Goal: Information Seeking & Learning: Learn about a topic

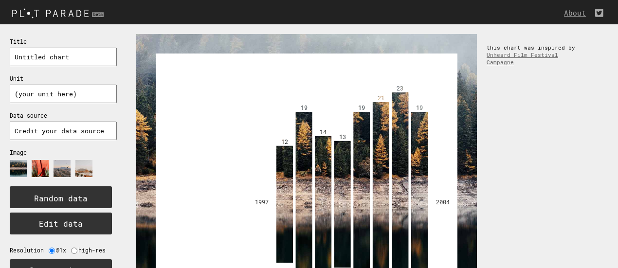
click at [69, 9] on img at bounding box center [59, 13] width 118 height 16
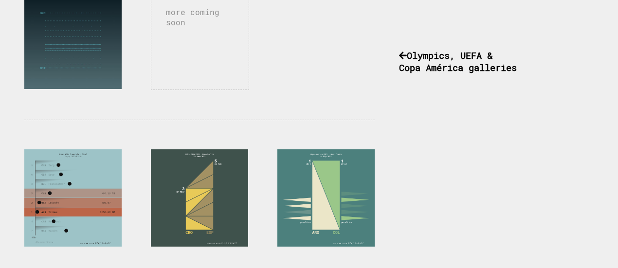
scroll to position [615, 0]
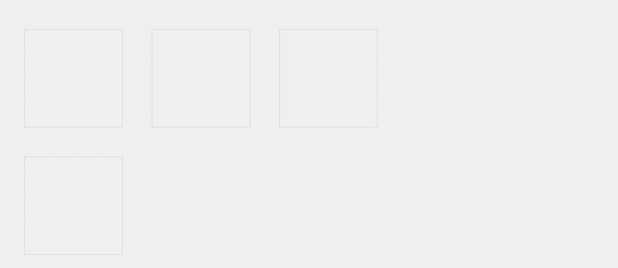
click at [318, 76] on div at bounding box center [328, 78] width 98 height 98
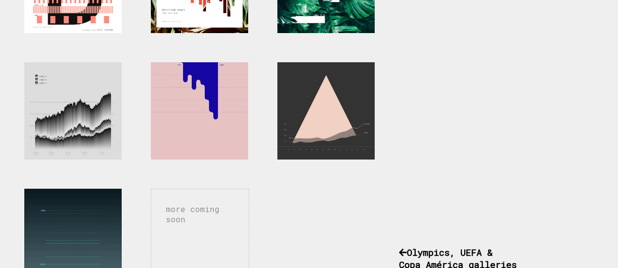
scroll to position [535, 0]
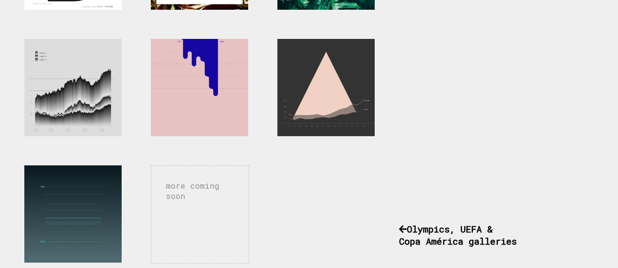
click at [207, 177] on div "more coming soon" at bounding box center [200, 214] width 98 height 98
click at [208, 181] on div "more coming soon" at bounding box center [200, 214] width 98 height 98
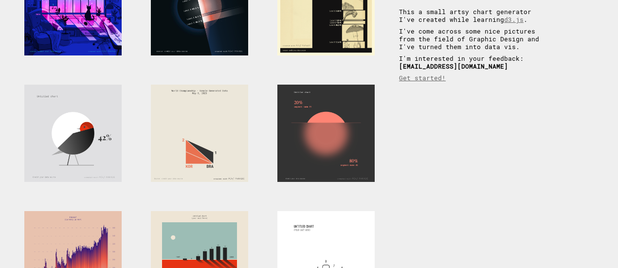
scroll to position [0, 0]
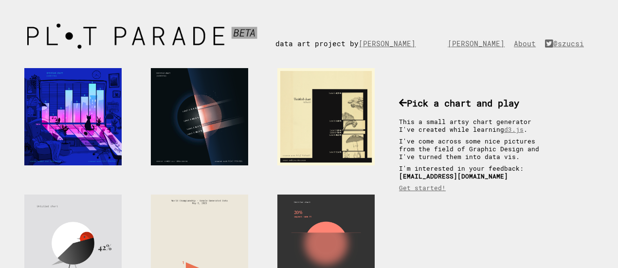
click at [164, 38] on img at bounding box center [147, 36] width 256 height 34
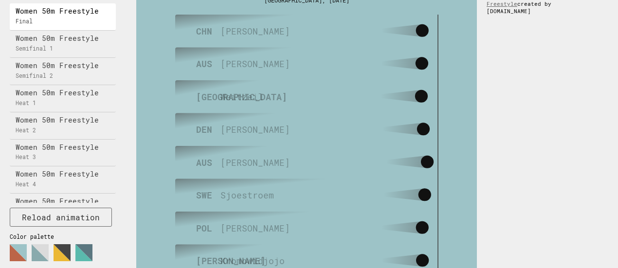
scroll to position [116, 0]
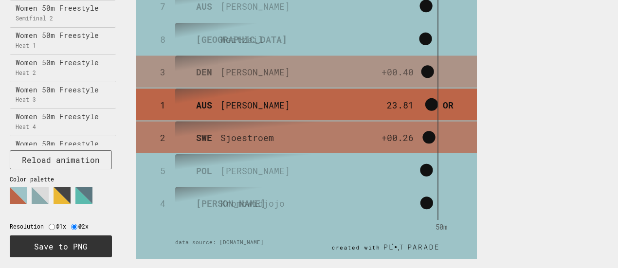
click at [38, 187] on polygon at bounding box center [40, 195] width 17 height 17
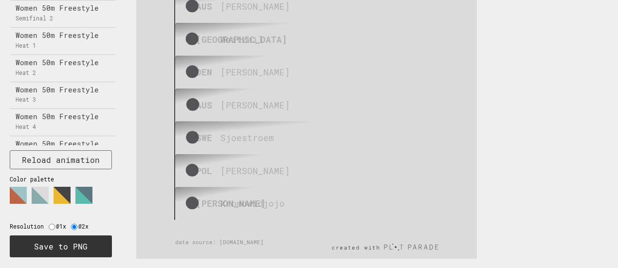
click at [67, 187] on polygon at bounding box center [62, 195] width 17 height 17
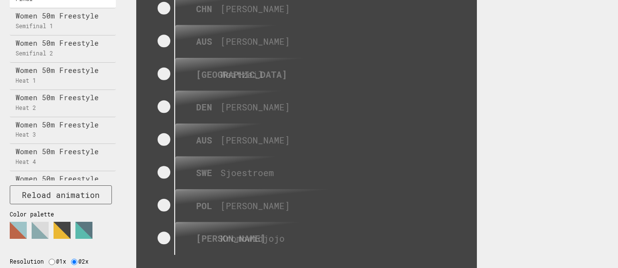
scroll to position [67, 0]
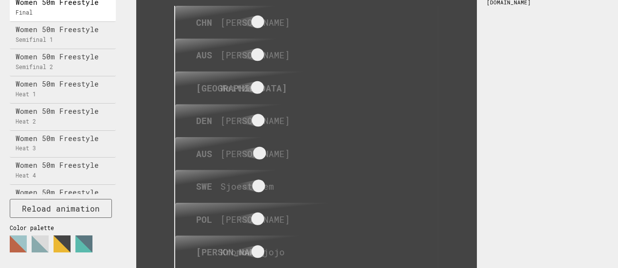
click at [88, 236] on polygon at bounding box center [83, 244] width 17 height 17
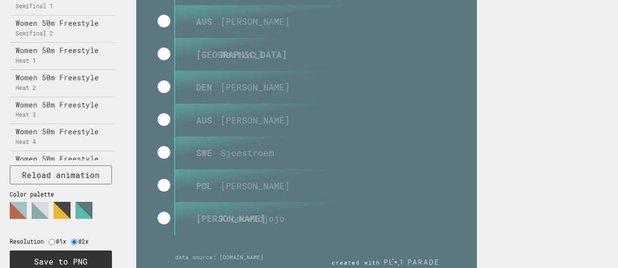
scroll to position [116, 0]
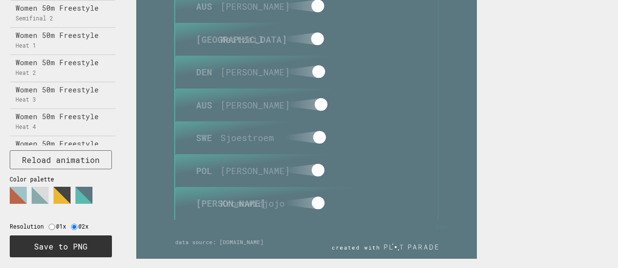
click at [49, 224] on input "radio" at bounding box center [52, 227] width 6 height 6
radio input "true"
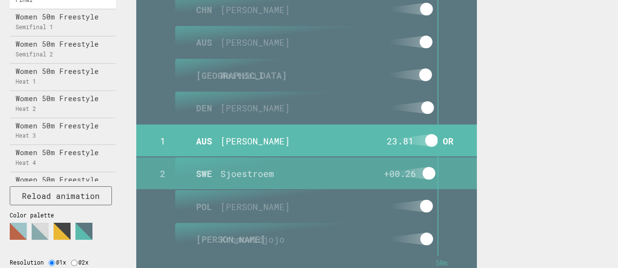
scroll to position [18, 0]
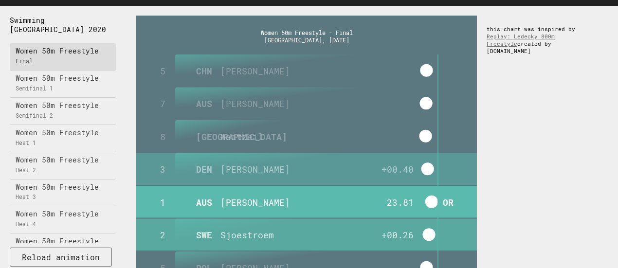
click at [71, 48] on p "Women 50m Freestyle" at bounding box center [65, 51] width 99 height 6
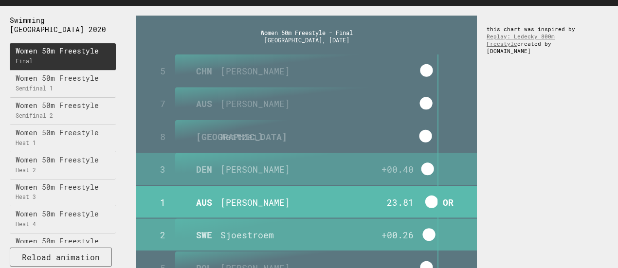
click at [71, 48] on p "Women 50m Freestyle" at bounding box center [65, 51] width 99 height 6
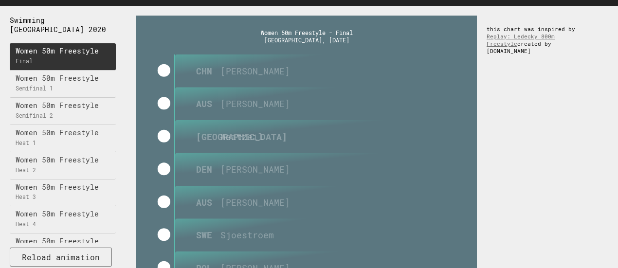
click at [23, 58] on p "Final" at bounding box center [65, 61] width 99 height 6
click at [44, 43] on div "Women 50m Freestyle Final" at bounding box center [63, 56] width 106 height 27
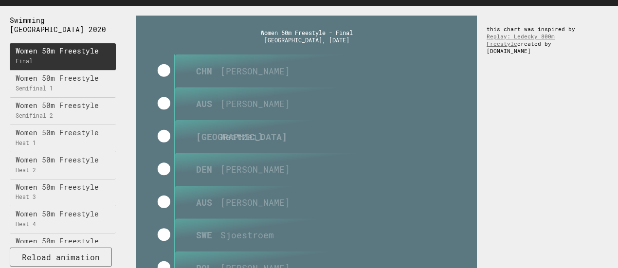
click at [47, 48] on p "Women 50m Freestyle" at bounding box center [65, 51] width 99 height 6
click at [220, 63] on rect at bounding box center [248, 71] width 147 height 32
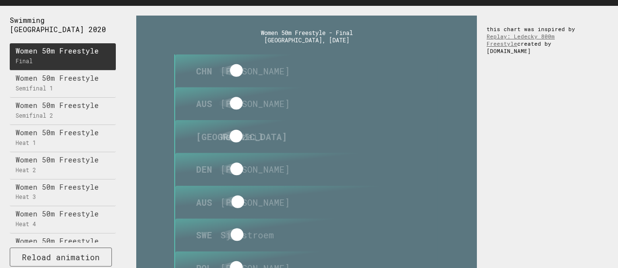
click at [216, 73] on g "5 CHN Wu 24.32 +00.51" at bounding box center [306, 71] width 341 height 32
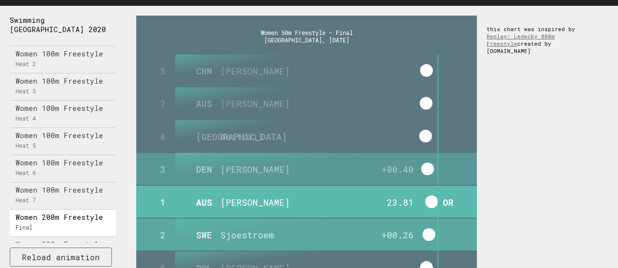
scroll to position [0, 0]
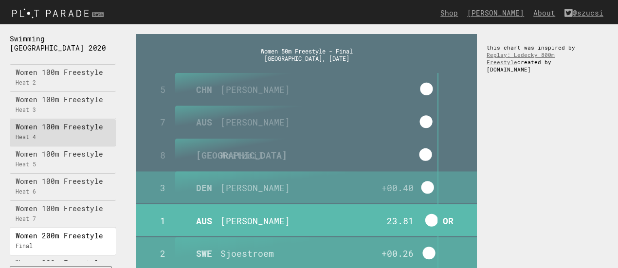
click at [70, 119] on div "Women 100m Freestyle Heat 4" at bounding box center [63, 132] width 106 height 27
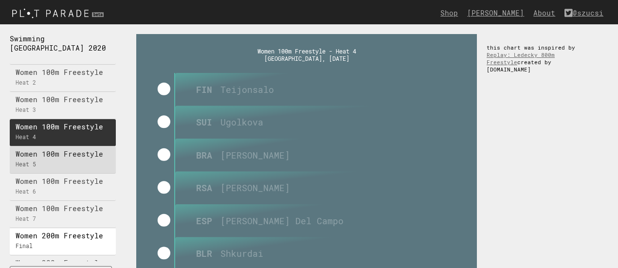
drag, startPoint x: 66, startPoint y: 76, endPoint x: 55, endPoint y: 77, distance: 11.2
click at [55, 162] on p "Heat 5" at bounding box center [65, 165] width 99 height 6
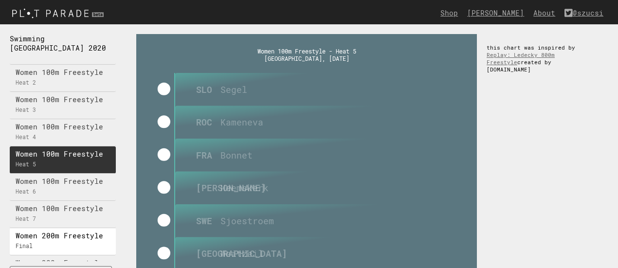
click at [55, 151] on p "Women 100m Freestyle" at bounding box center [65, 154] width 99 height 6
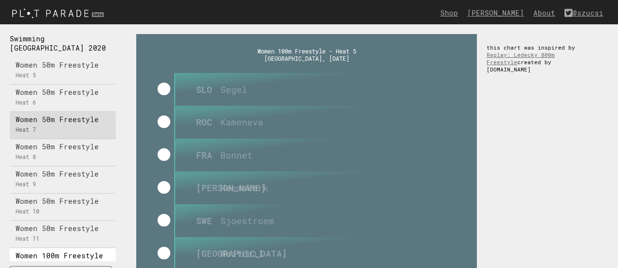
click at [68, 117] on p "Women 50m Freestyle" at bounding box center [65, 120] width 99 height 6
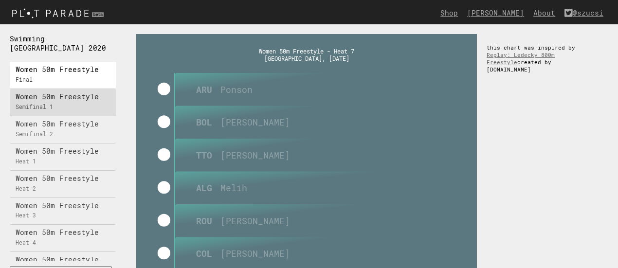
click at [71, 94] on p "Women 50m Freestyle" at bounding box center [65, 97] width 99 height 6
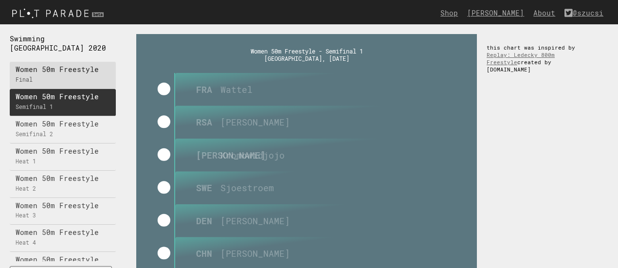
click at [80, 77] on p "Final" at bounding box center [65, 80] width 99 height 6
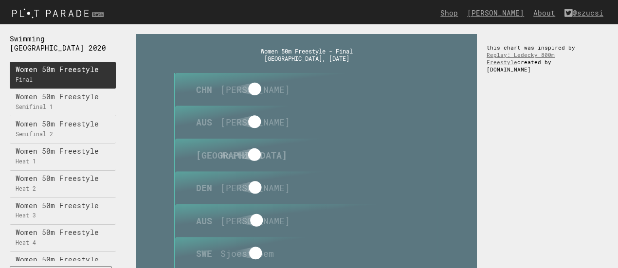
click at [329, 41] on rect at bounding box center [306, 204] width 341 height 341
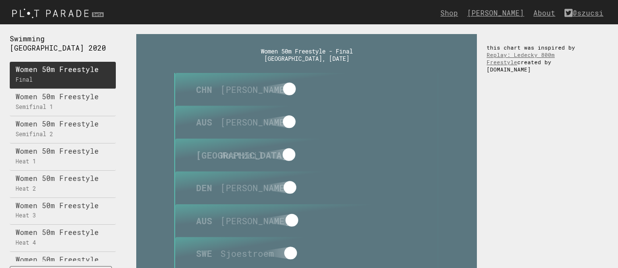
click at [326, 51] on text "Women 50m Freestyle - Final" at bounding box center [307, 51] width 92 height 8
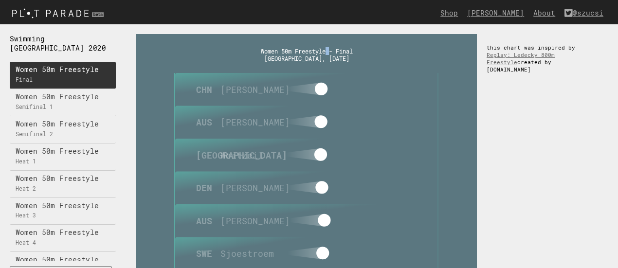
click at [326, 51] on text "Women 50m Freestyle - Final" at bounding box center [307, 51] width 92 height 8
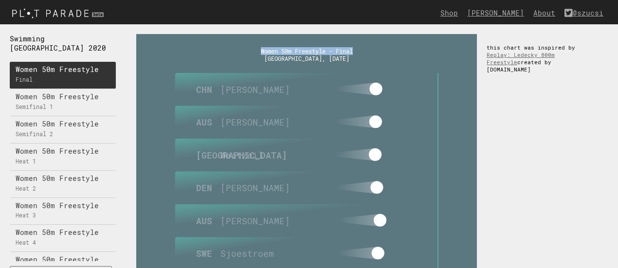
click at [326, 51] on text "Women 50m Freestyle - Final" at bounding box center [307, 51] width 92 height 8
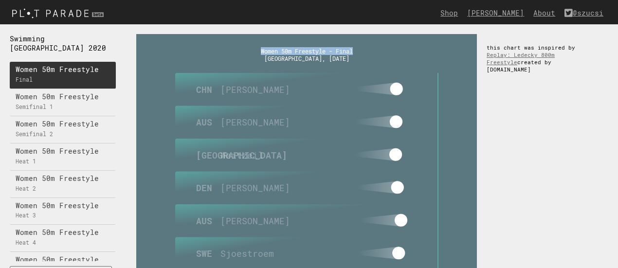
click at [326, 51] on text "Women 50m Freestyle - Final" at bounding box center [307, 51] width 92 height 8
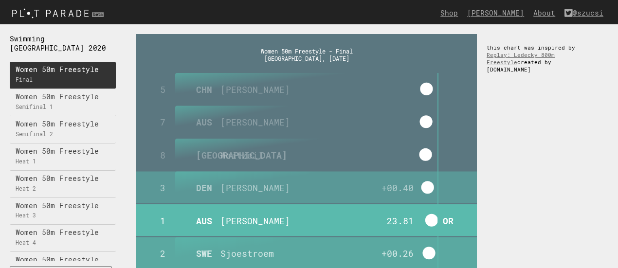
click at [431, 217] on circle at bounding box center [431, 220] width 13 height 13
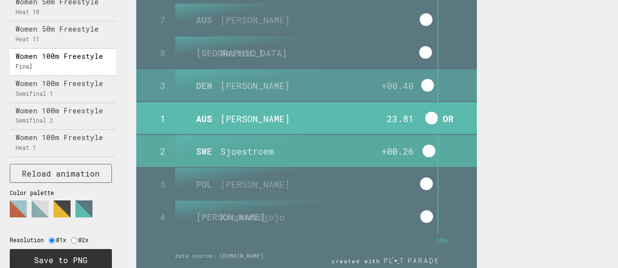
scroll to position [116, 0]
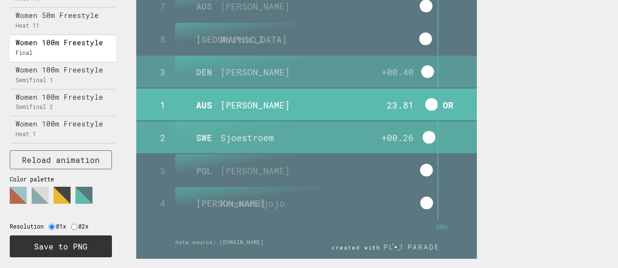
click at [165, 200] on text "4" at bounding box center [162, 204] width 5 height 12
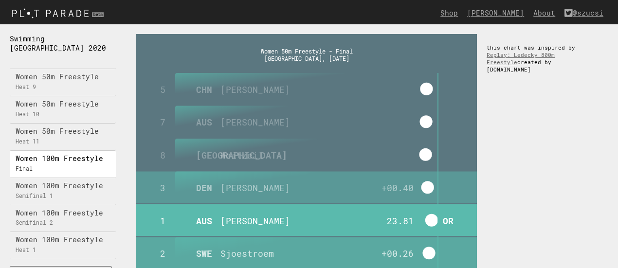
drag, startPoint x: 364, startPoint y: 94, endPoint x: 302, endPoint y: 113, distance: 65.3
click at [302, 113] on rect at bounding box center [247, 122] width 144 height 32
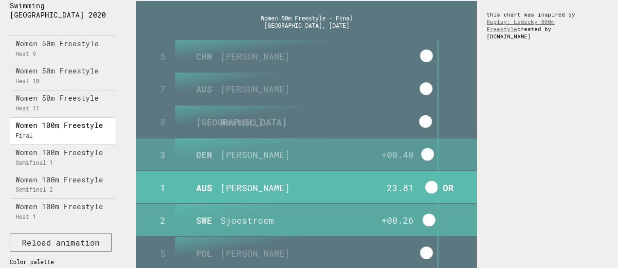
scroll to position [49, 0]
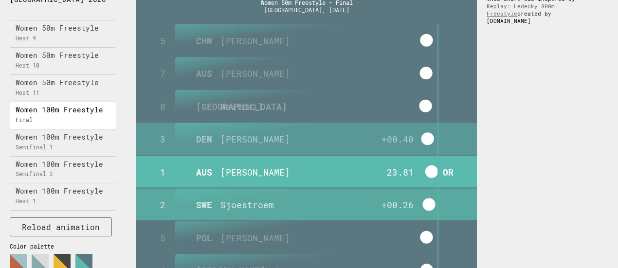
click at [240, 139] on text "Blume" at bounding box center [255, 139] width 70 height 12
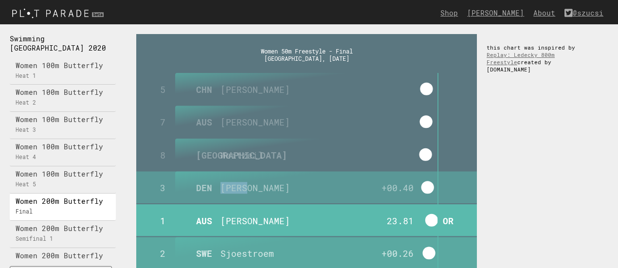
scroll to position [2142, 0]
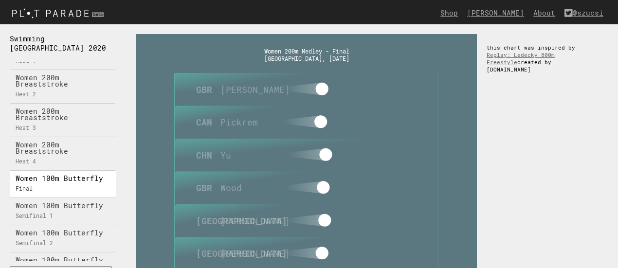
drag, startPoint x: 301, startPoint y: 88, endPoint x: 366, endPoint y: 81, distance: 65.1
click at [365, 82] on g "8 GBR Wilson 2:12.86 +04.34" at bounding box center [306, 89] width 341 height 32
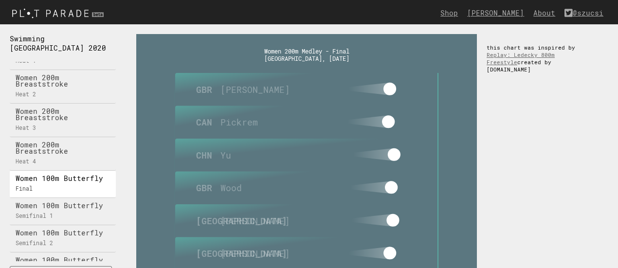
click at [366, 81] on rect at bounding box center [306, 89] width 341 height 32
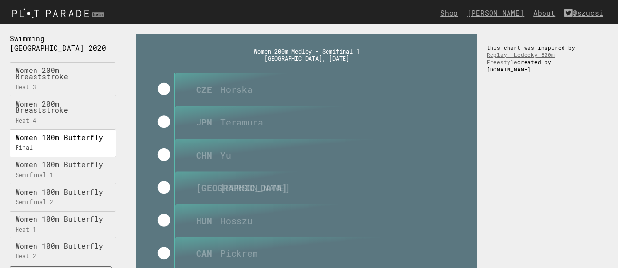
scroll to position [2239, 0]
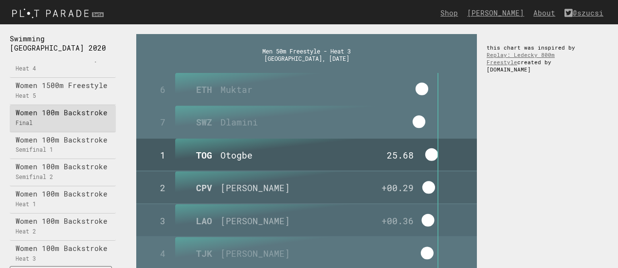
scroll to position [1071, 0]
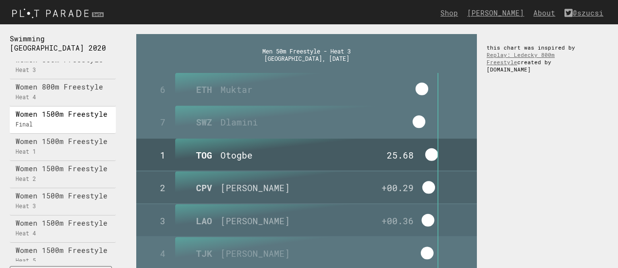
click at [116, 92] on div "Swimming Tokyo 2020 Women 50m Freestyle Final Women 50m Freestyle Semifinal 1 W…" at bounding box center [63, 204] width 127 height 361
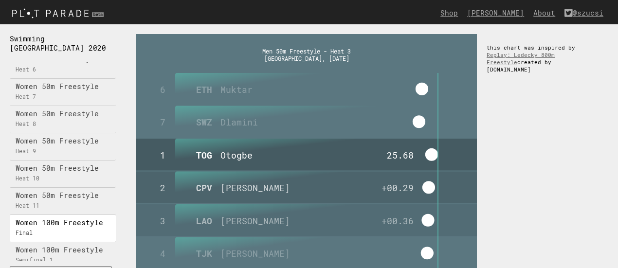
scroll to position [0, 0]
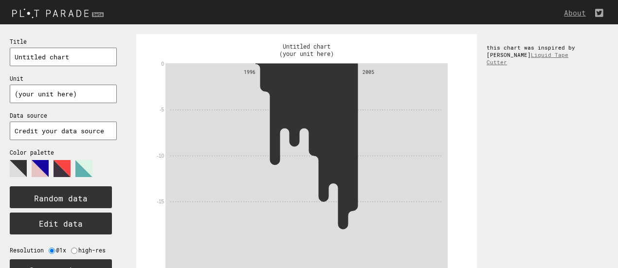
click at [64, 58] on input "Untitled chart" at bounding box center [63, 57] width 107 height 18
click at [62, 57] on input "Untitled chart" at bounding box center [63, 57] width 107 height 18
